Goal: Task Accomplishment & Management: Use online tool/utility

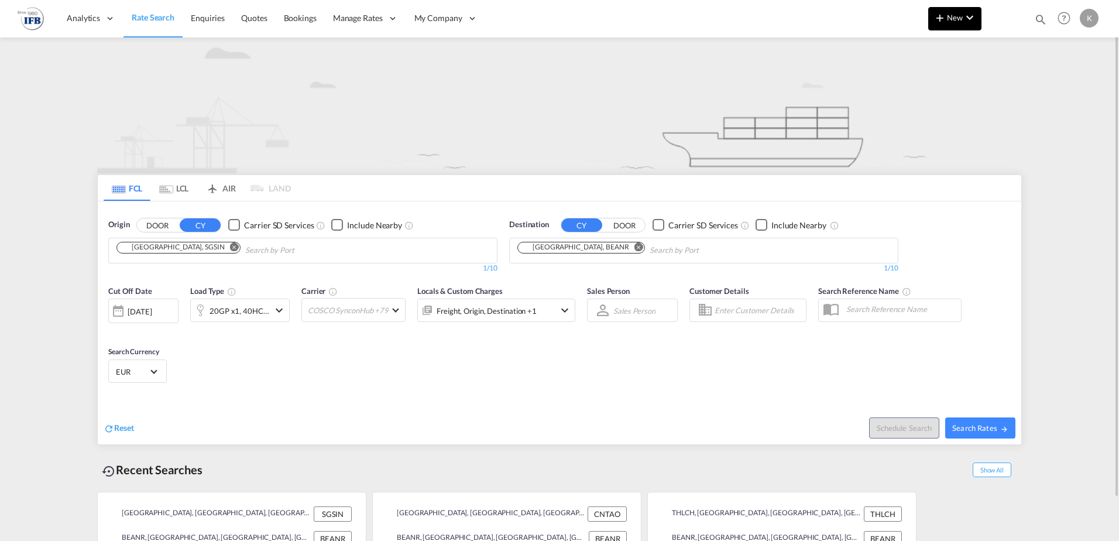
click at [956, 28] on button "New" at bounding box center [954, 18] width 53 height 23
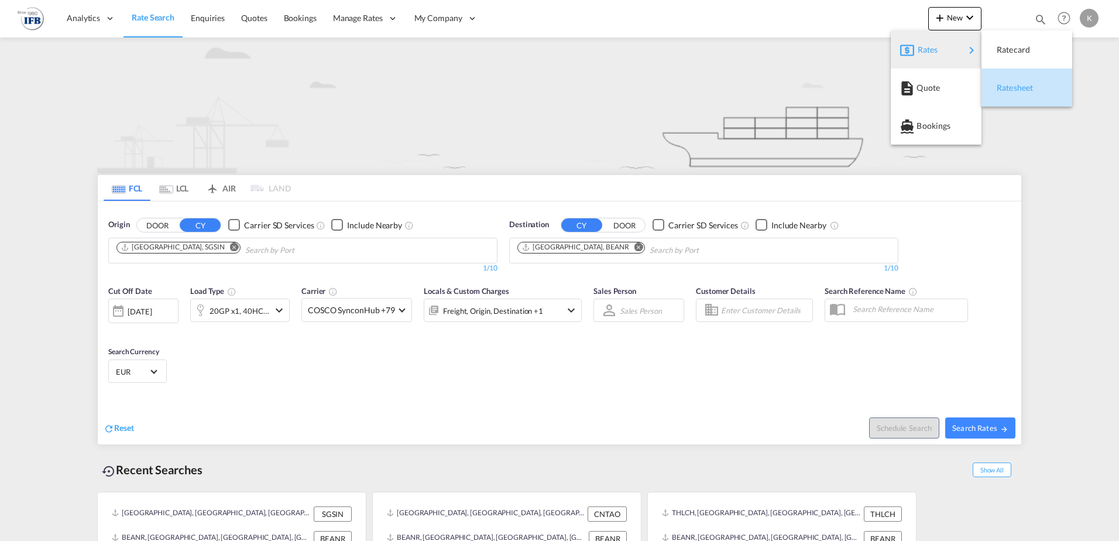
click at [1030, 79] on div "Ratesheet" at bounding box center [1018, 87] width 43 height 29
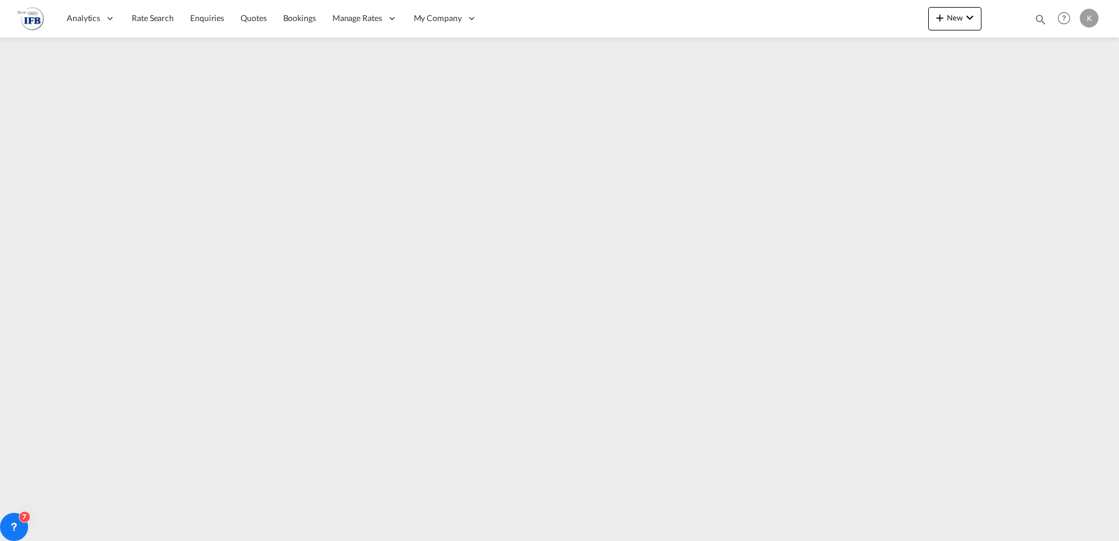
click at [147, 15] on span "Rate Search" at bounding box center [153, 18] width 42 height 10
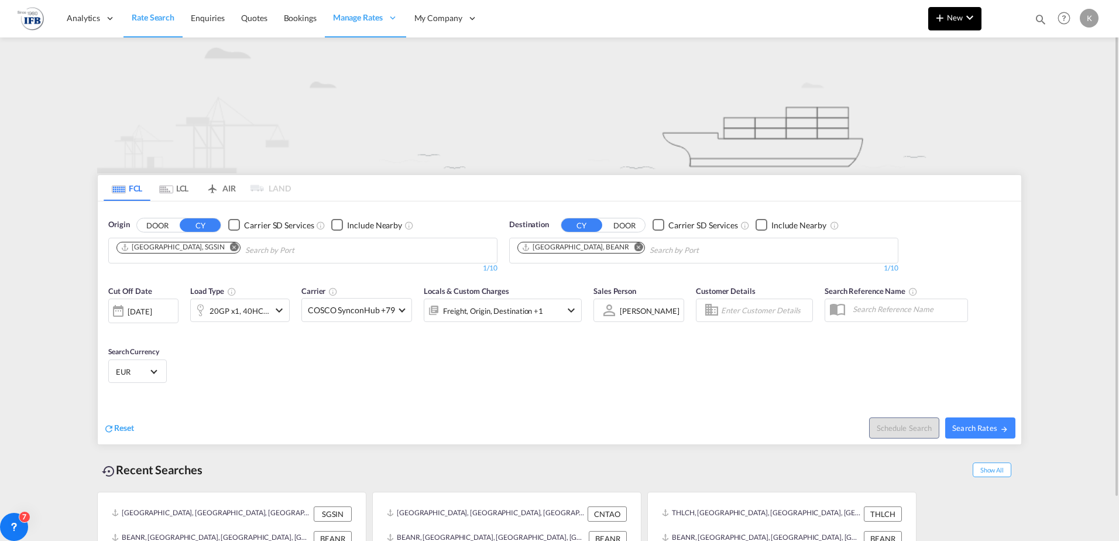
click at [964, 15] on md-icon "icon-chevron-down" at bounding box center [970, 18] width 14 height 14
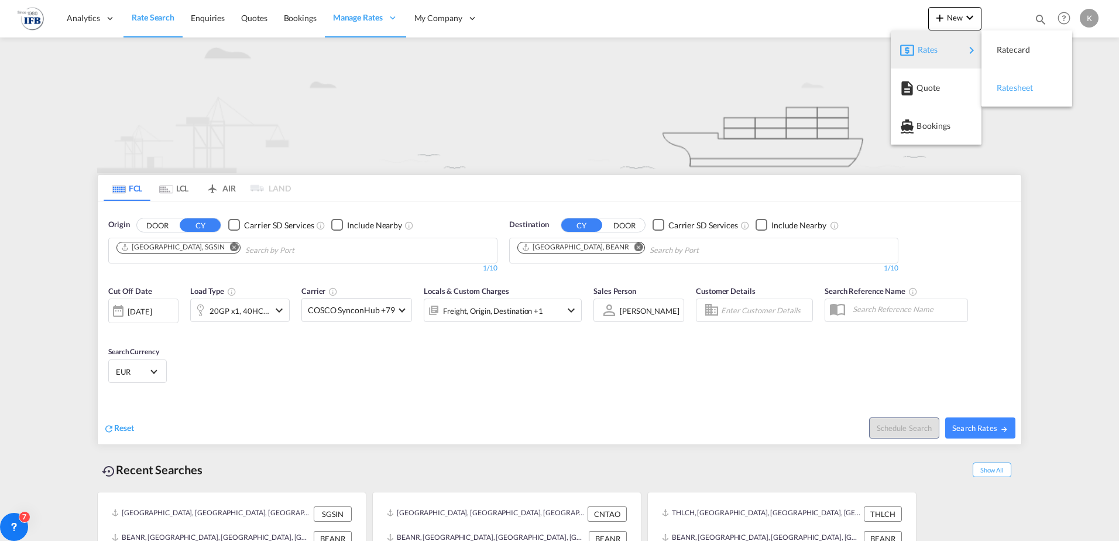
click at [1009, 88] on span "Ratesheet" at bounding box center [1003, 87] width 13 height 23
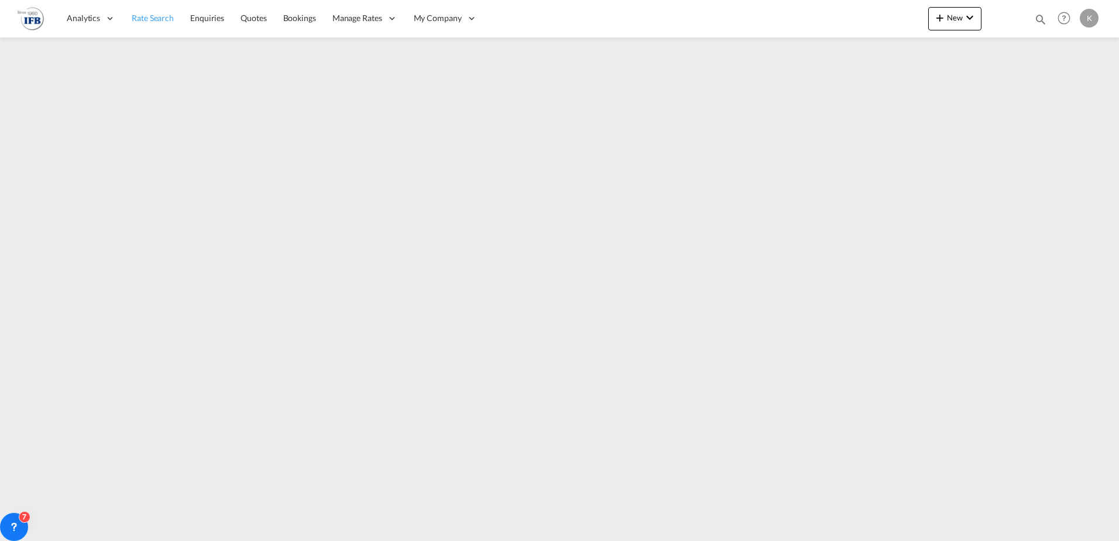
click at [157, 18] on span "Rate Search" at bounding box center [153, 18] width 42 height 10
